Goal: Task Accomplishment & Management: Manage account settings

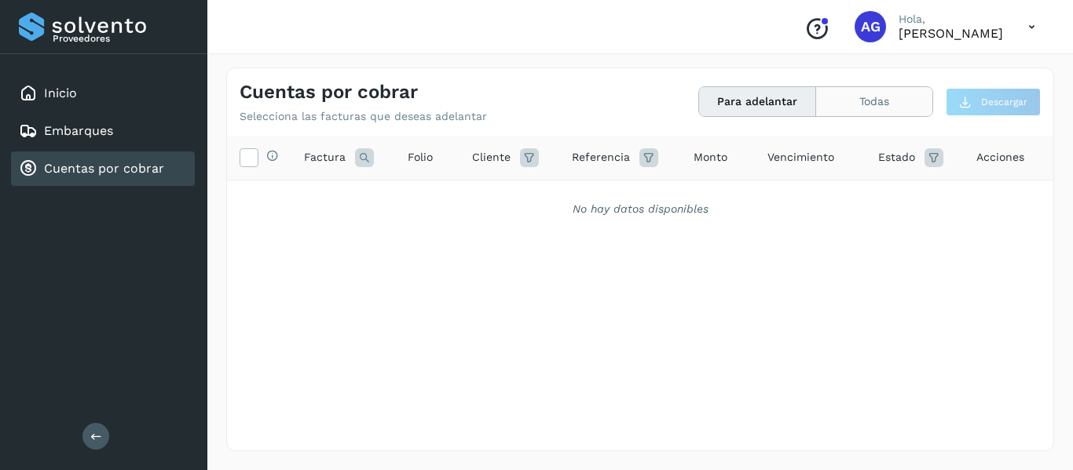
click at [854, 115] on button "Todas" at bounding box center [874, 101] width 116 height 29
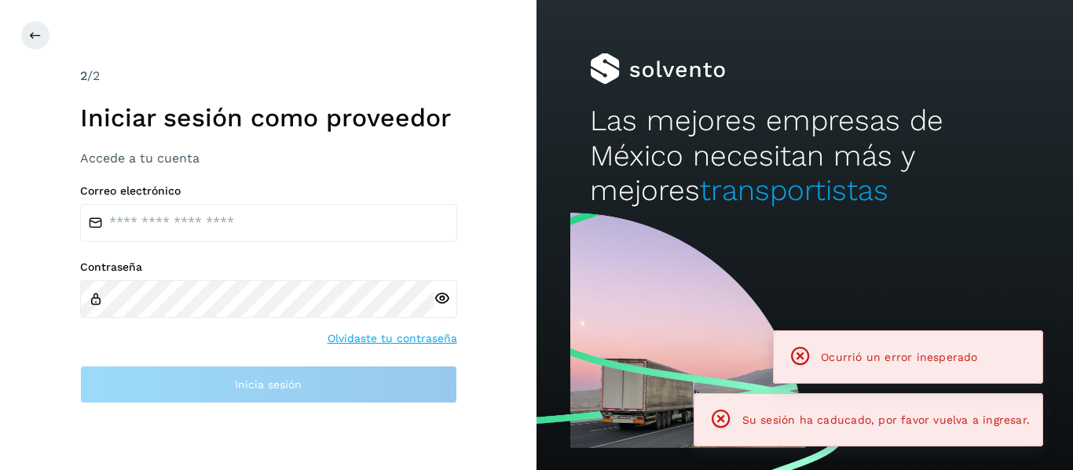
click at [774, 109] on h2 "Las mejores empresas de México necesitan más y mejores transportistas" at bounding box center [804, 156] width 429 height 104
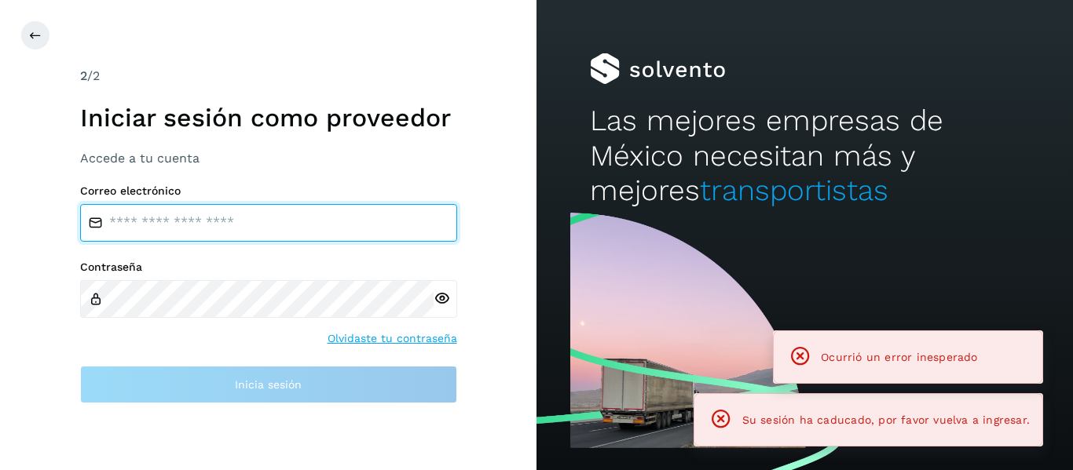
click at [312, 237] on input "email" at bounding box center [268, 223] width 377 height 38
type input "**********"
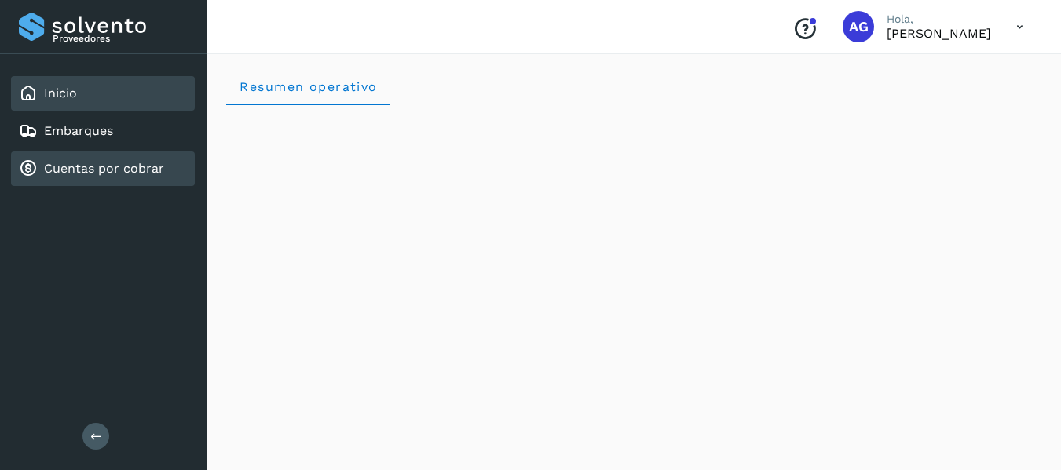
click at [78, 173] on link "Cuentas por cobrar" at bounding box center [104, 168] width 120 height 15
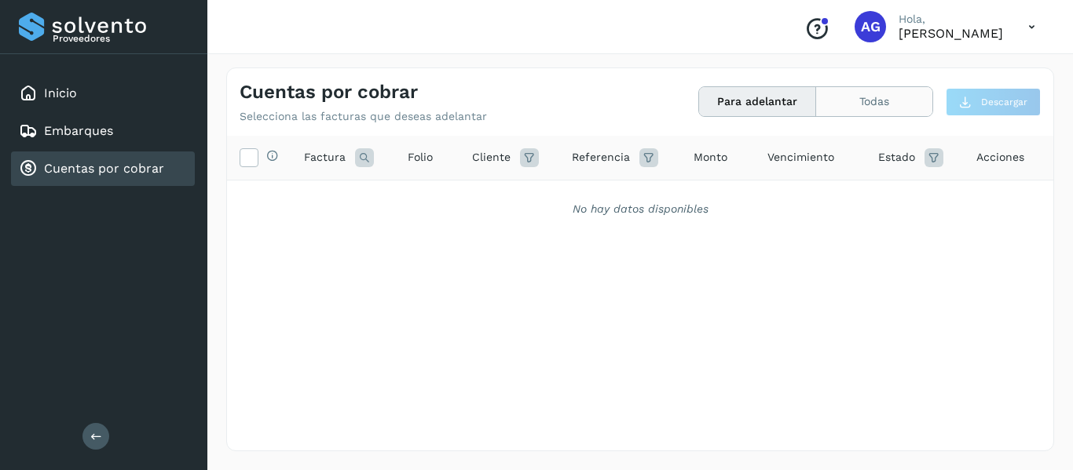
click at [879, 97] on button "Todas" at bounding box center [874, 101] width 116 height 29
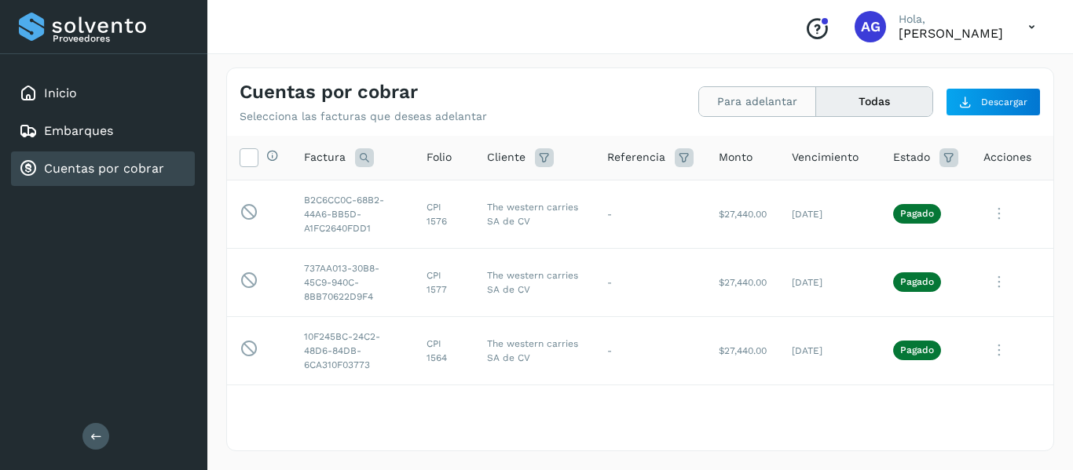
click at [766, 111] on button "Para adelantar" at bounding box center [757, 101] width 117 height 29
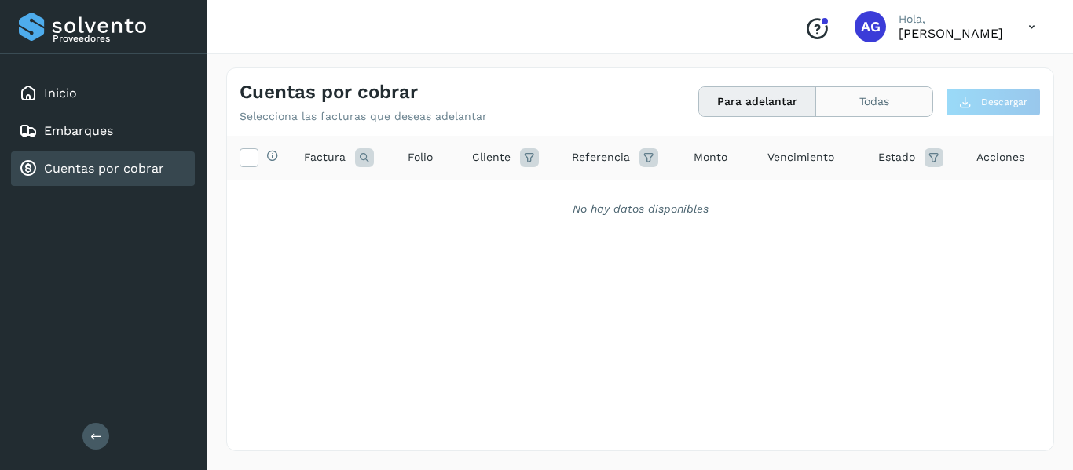
click at [890, 115] on button "Todas" at bounding box center [874, 101] width 116 height 29
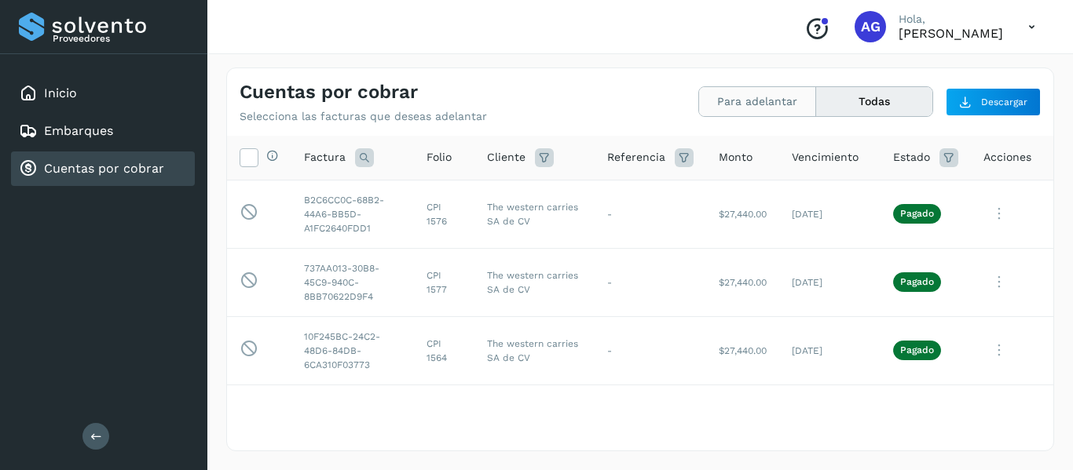
click at [741, 101] on button "Para adelantar" at bounding box center [757, 101] width 117 height 29
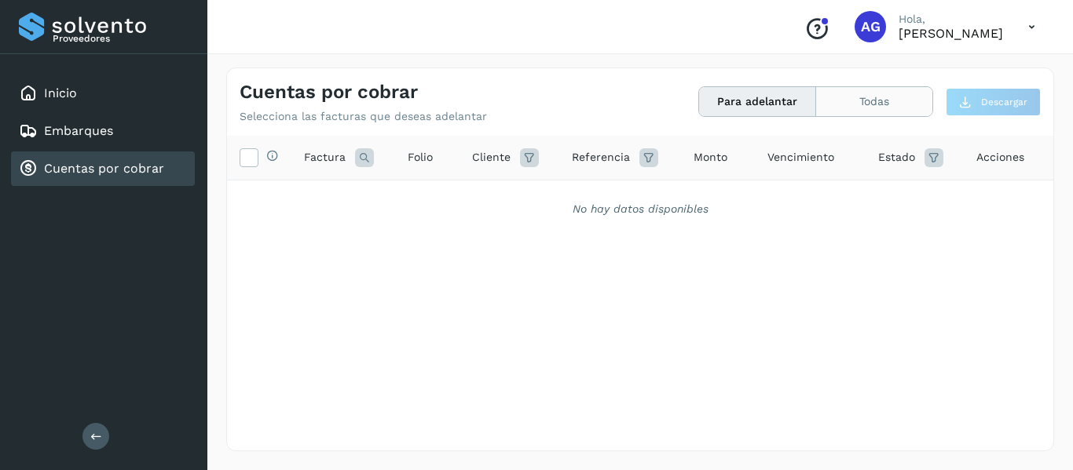
click at [859, 104] on button "Todas" at bounding box center [874, 101] width 116 height 29
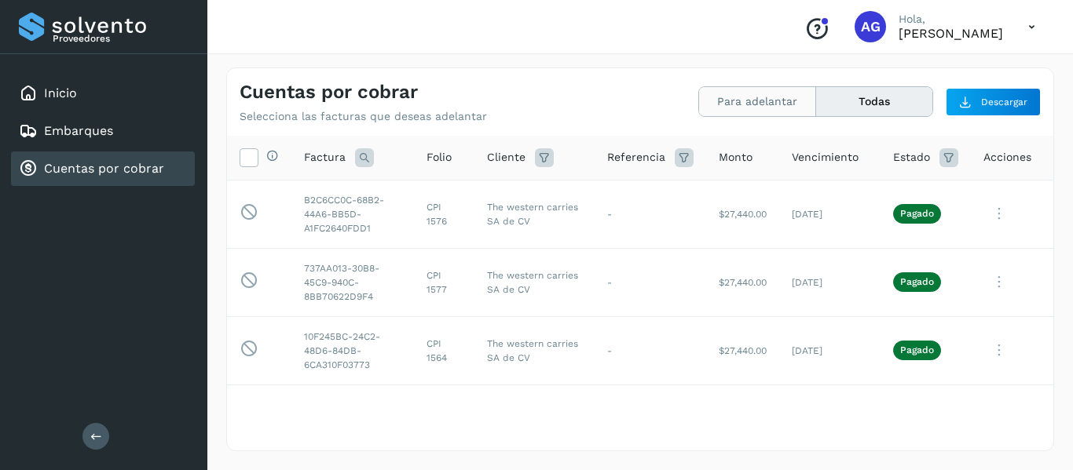
click at [724, 96] on button "Para adelantar" at bounding box center [757, 101] width 117 height 29
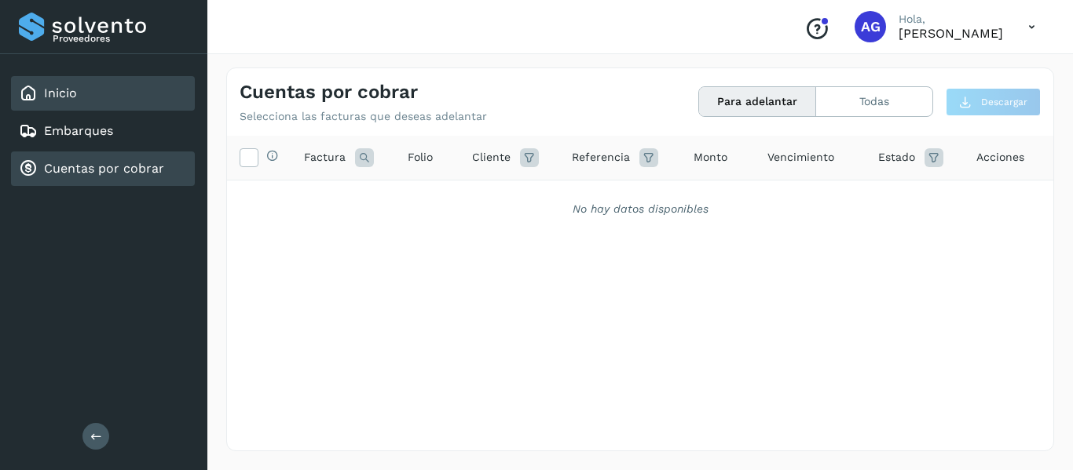
click at [126, 97] on div "Inicio" at bounding box center [103, 93] width 184 height 35
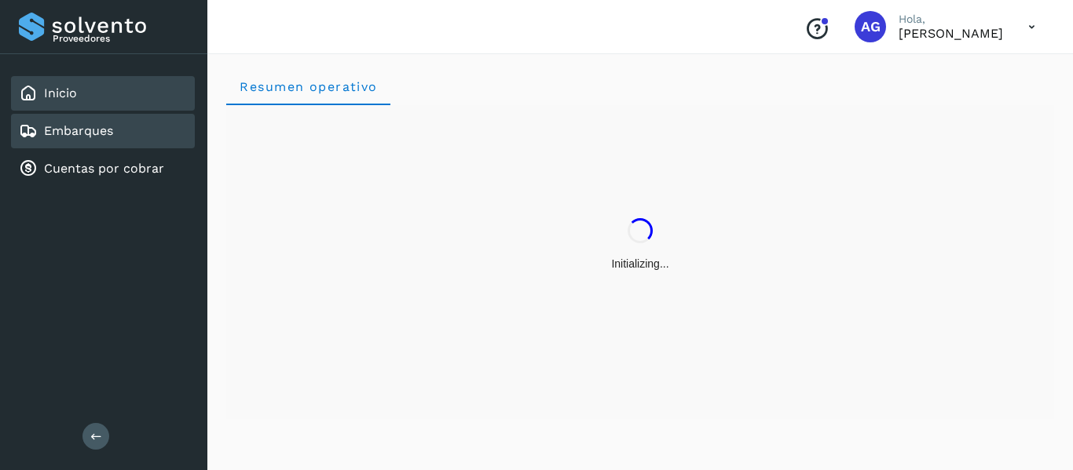
click at [128, 123] on div "Embarques" at bounding box center [103, 131] width 184 height 35
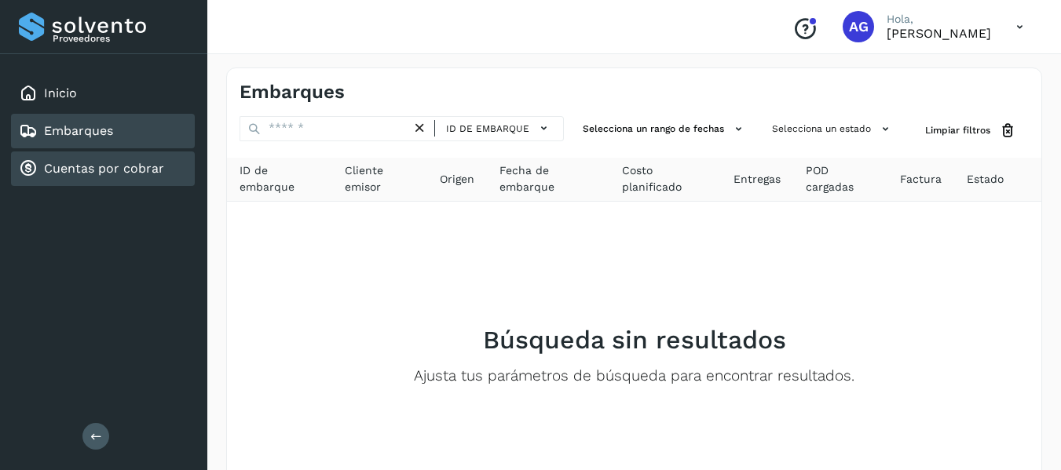
click at [132, 163] on link "Cuentas por cobrar" at bounding box center [104, 168] width 120 height 15
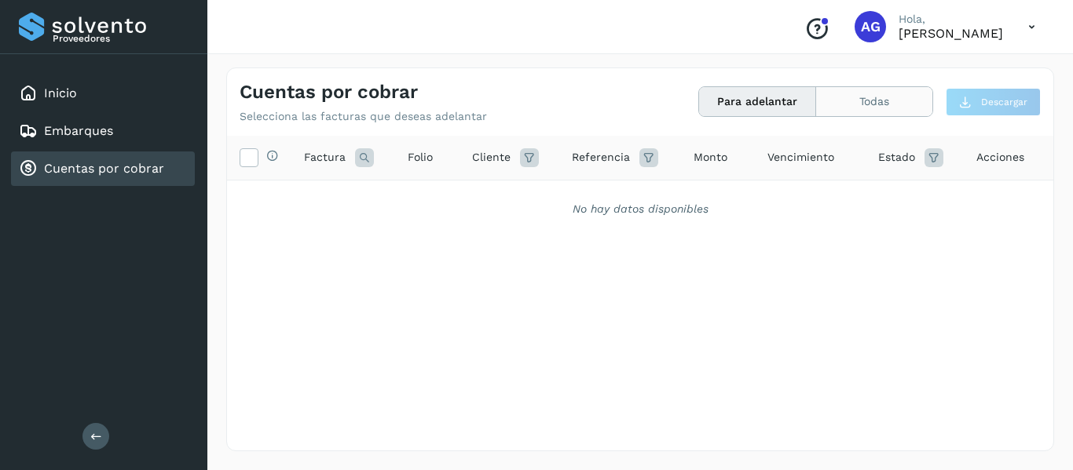
click at [841, 108] on button "Todas" at bounding box center [874, 101] width 116 height 29
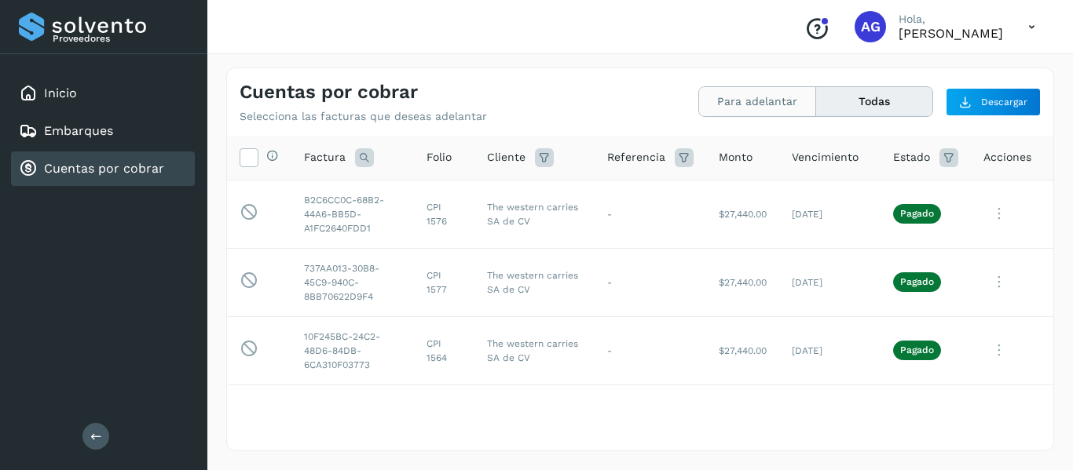
click at [773, 111] on button "Para adelantar" at bounding box center [757, 101] width 117 height 29
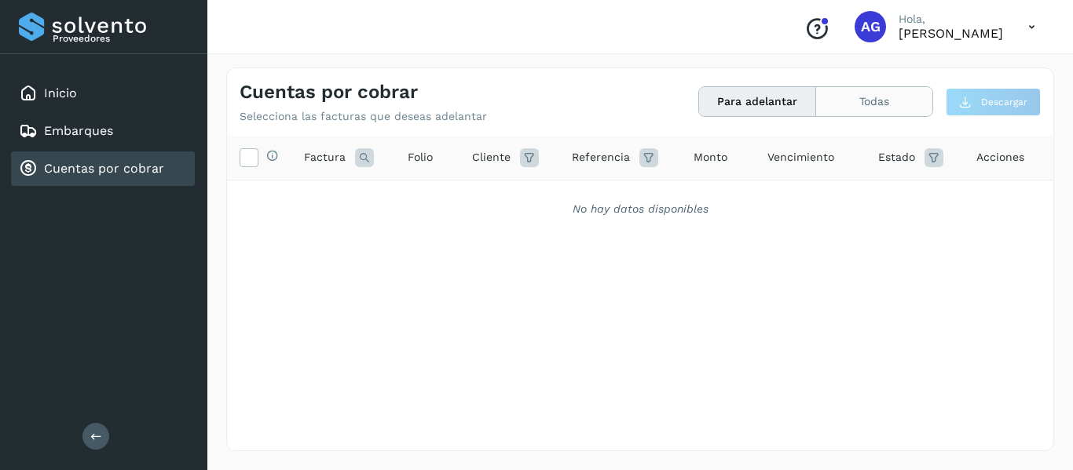
click at [872, 98] on button "Todas" at bounding box center [874, 101] width 116 height 29
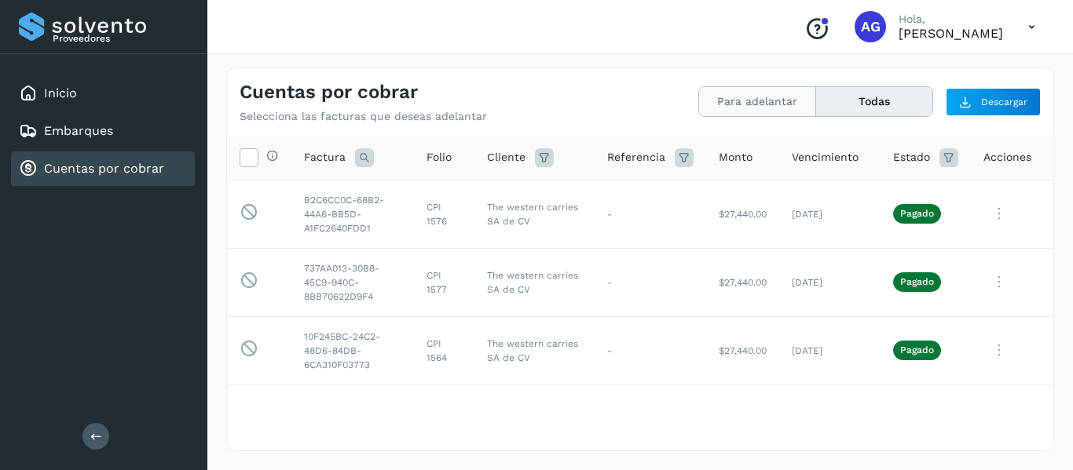
click at [764, 116] on button "Para adelantar" at bounding box center [757, 101] width 117 height 29
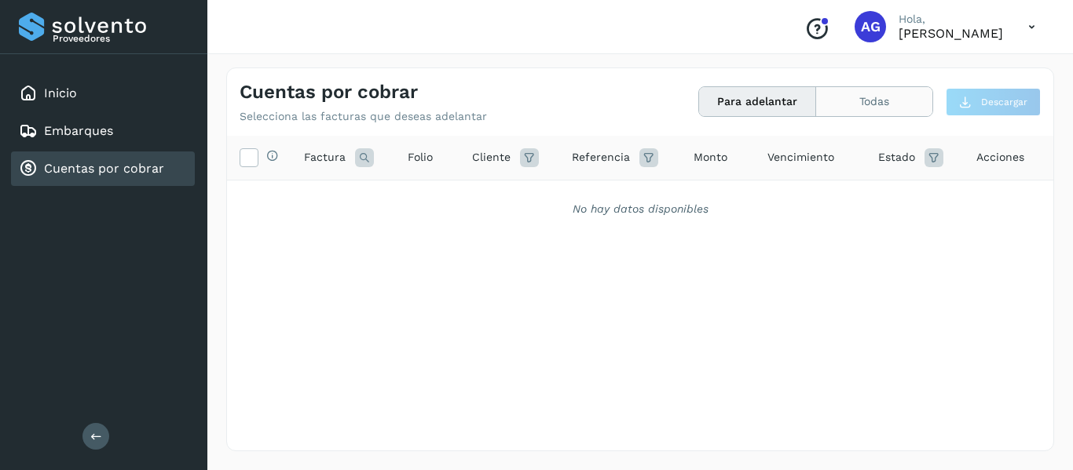
click at [855, 99] on button "Todas" at bounding box center [874, 101] width 116 height 29
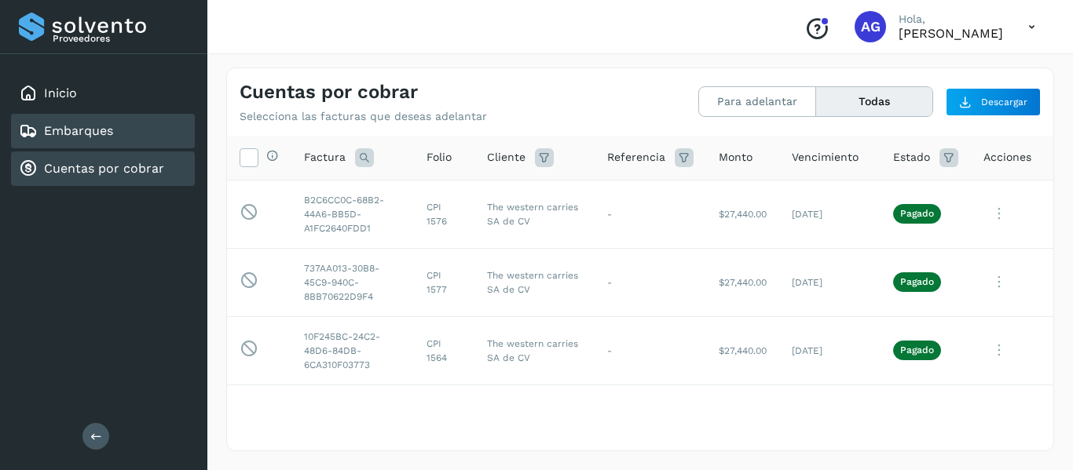
click at [107, 137] on link "Embarques" at bounding box center [78, 130] width 69 height 15
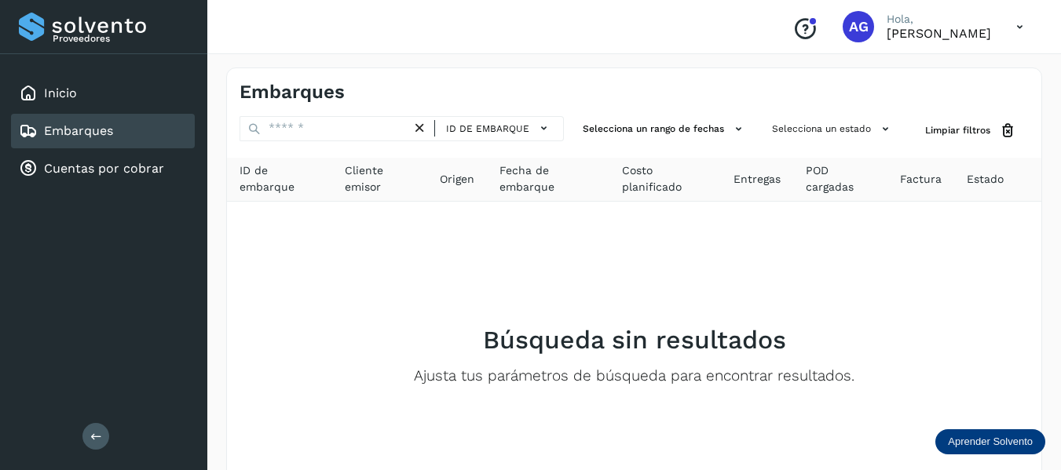
click at [83, 75] on div "Inicio Embarques Cuentas por cobrar" at bounding box center [103, 131] width 207 height 154
click at [81, 95] on div "Inicio" at bounding box center [103, 93] width 184 height 35
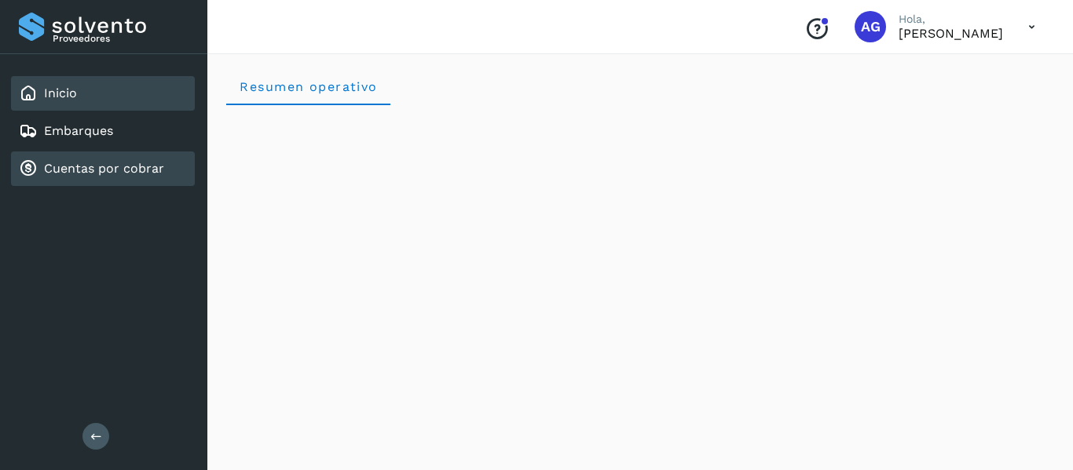
click at [98, 154] on div "Cuentas por cobrar" at bounding box center [103, 169] width 184 height 35
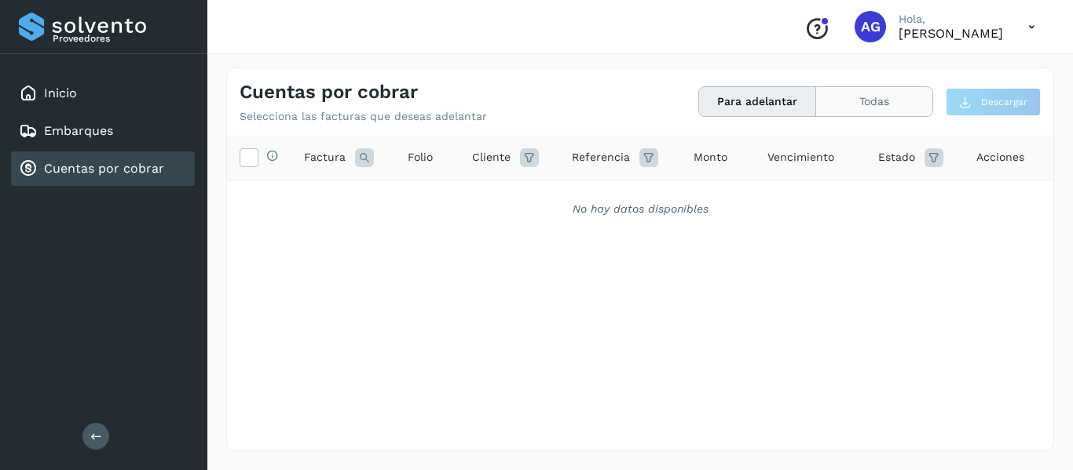
click at [826, 110] on button "Todas" at bounding box center [874, 101] width 116 height 29
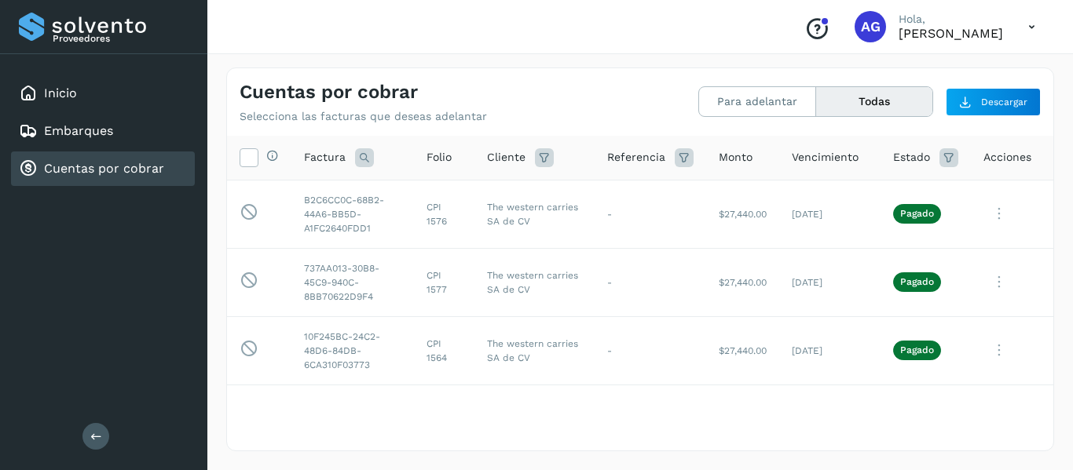
click at [859, 102] on button "Todas" at bounding box center [874, 101] width 116 height 29
click at [779, 95] on button "Para adelantar" at bounding box center [757, 101] width 117 height 29
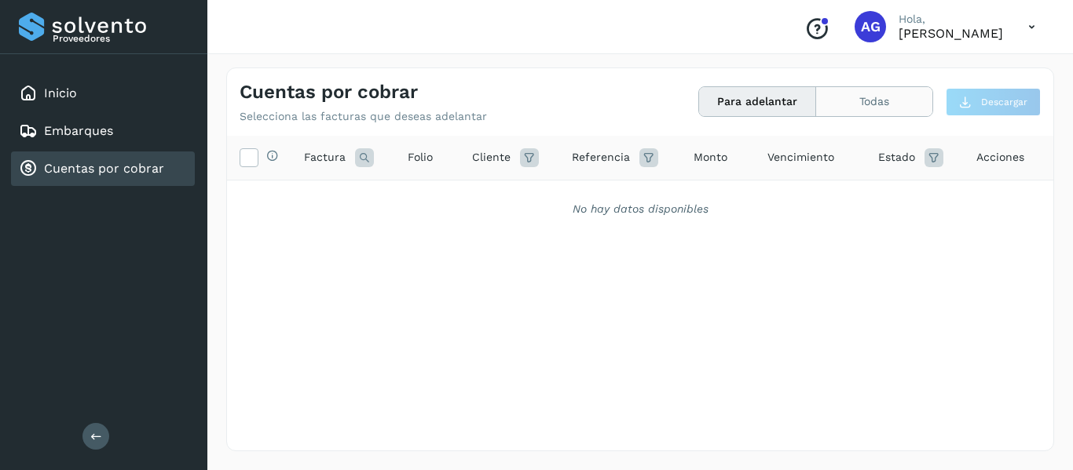
click at [864, 112] on button "Todas" at bounding box center [874, 101] width 116 height 29
click at [130, 170] on link "Cuentas por cobrar" at bounding box center [104, 168] width 120 height 15
click at [107, 134] on link "Embarques" at bounding box center [78, 130] width 69 height 15
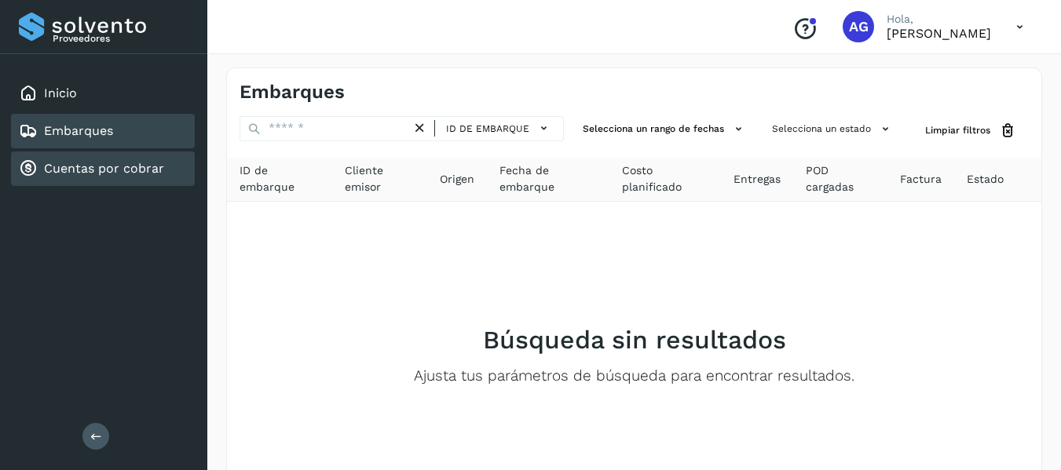
click at [108, 163] on link "Cuentas por cobrar" at bounding box center [104, 168] width 120 height 15
